Goal: Find specific page/section

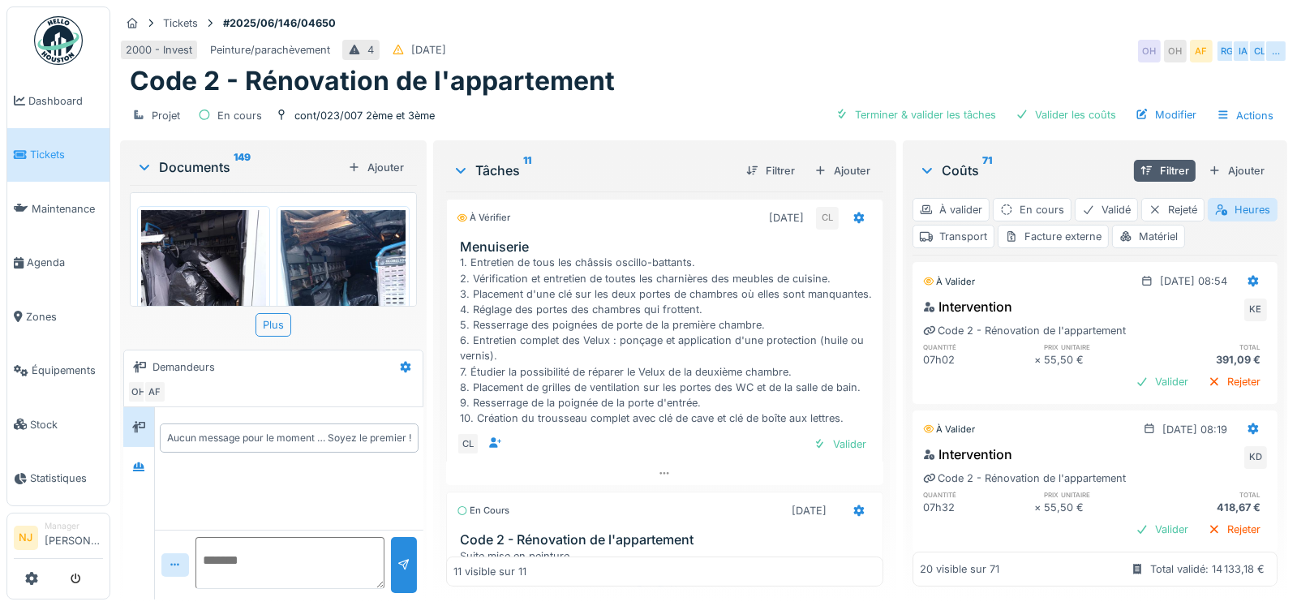
scroll to position [1567, 0]
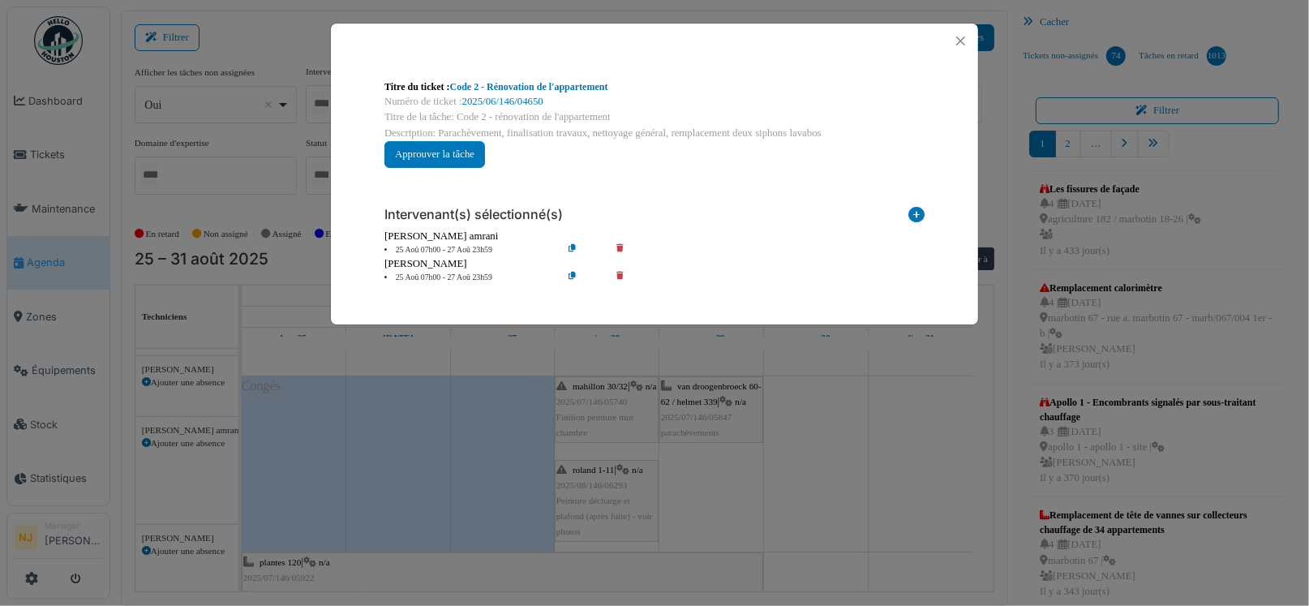
scroll to position [196, 0]
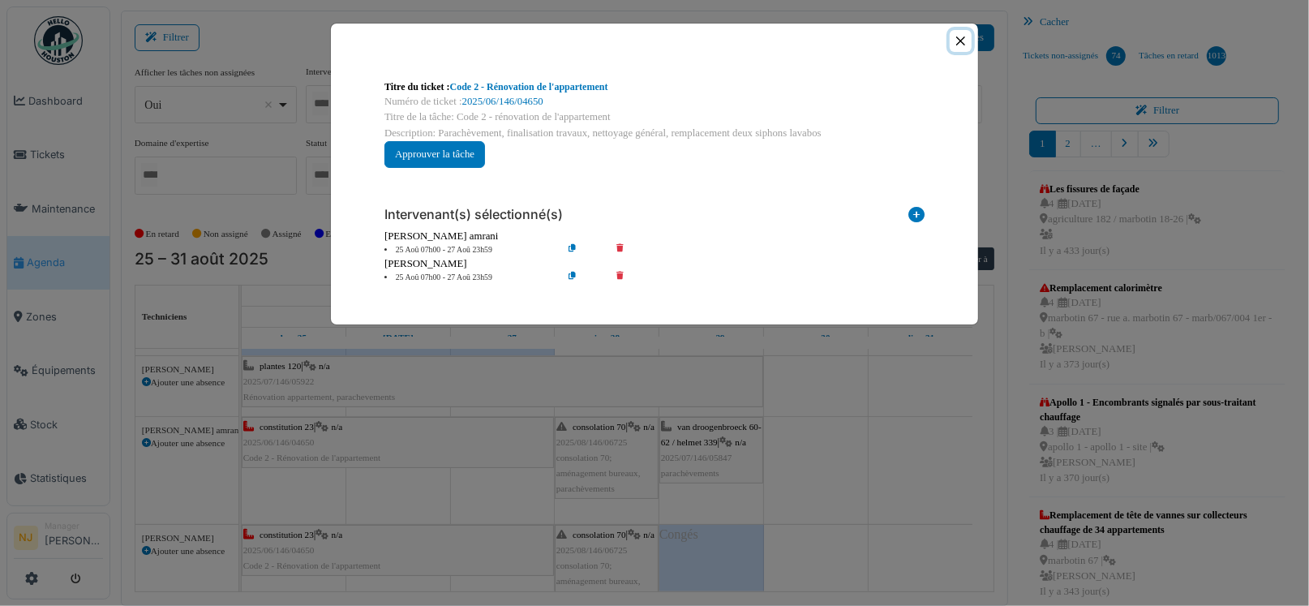
click at [960, 41] on button "Close" at bounding box center [961, 41] width 22 height 22
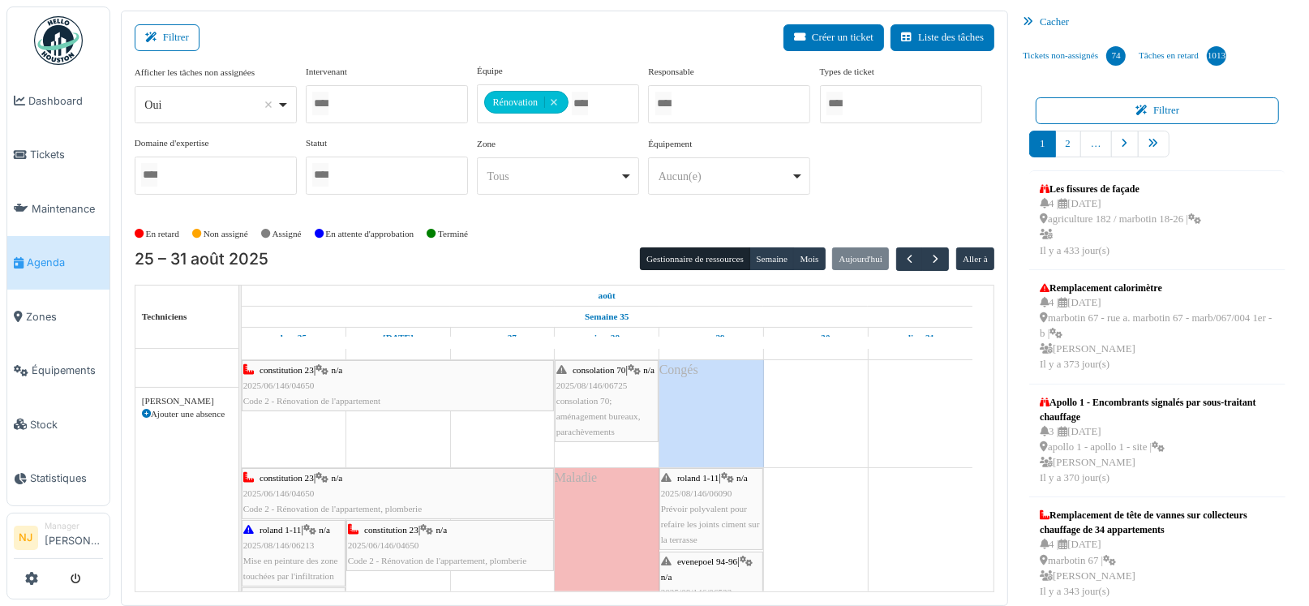
scroll to position [361, 0]
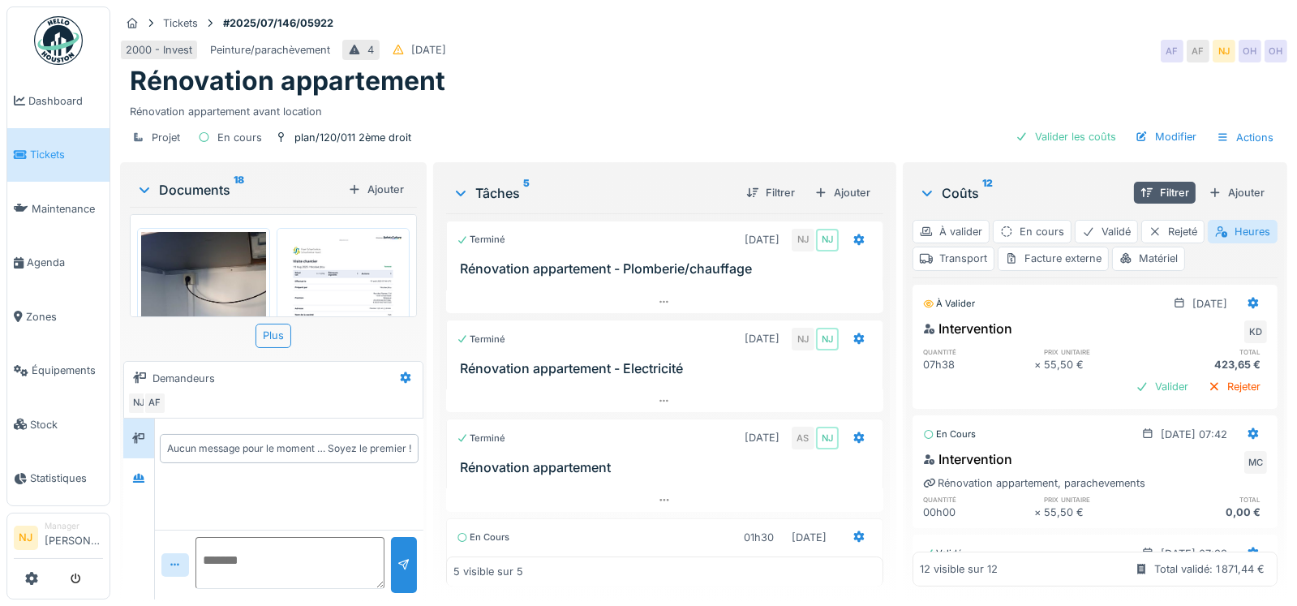
scroll to position [243, 0]
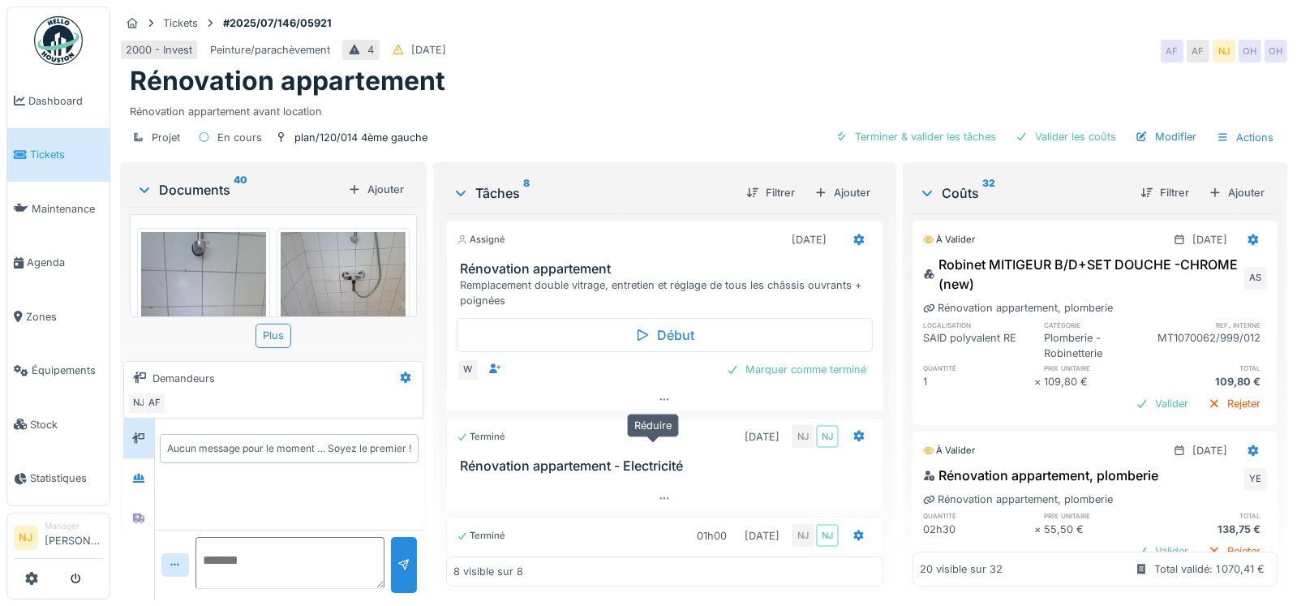
scroll to position [833, 0]
